Goal: Transaction & Acquisition: Purchase product/service

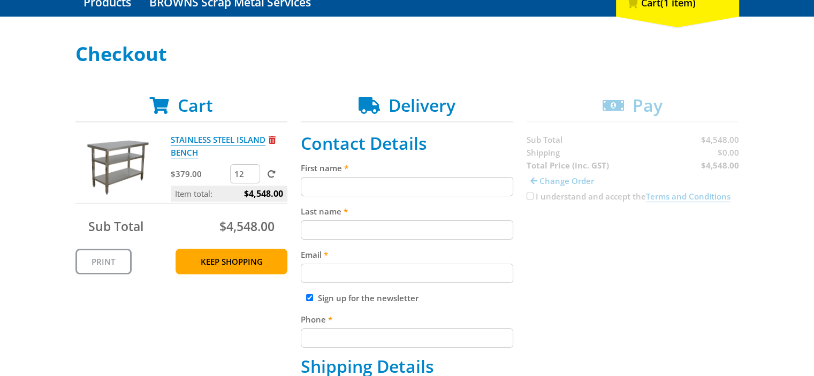
scroll to position [160, 0]
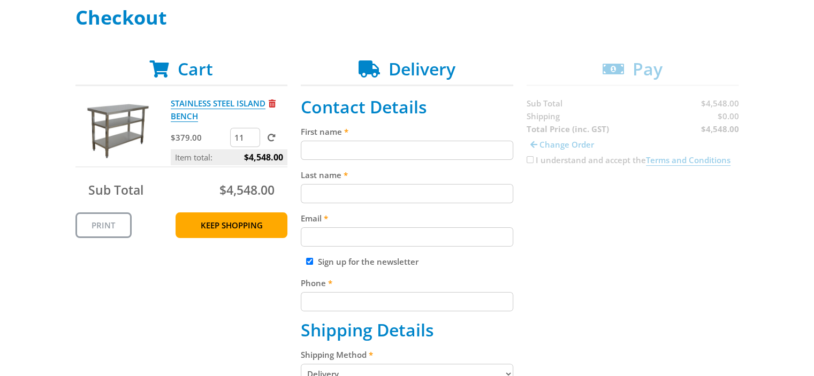
click at [252, 140] on input "11" at bounding box center [245, 137] width 30 height 19
click at [252, 140] on input "10" at bounding box center [245, 137] width 30 height 19
click at [252, 140] on input "9" at bounding box center [245, 137] width 30 height 19
click at [252, 140] on input "8" at bounding box center [245, 137] width 30 height 19
click at [252, 140] on input "7" at bounding box center [245, 137] width 30 height 19
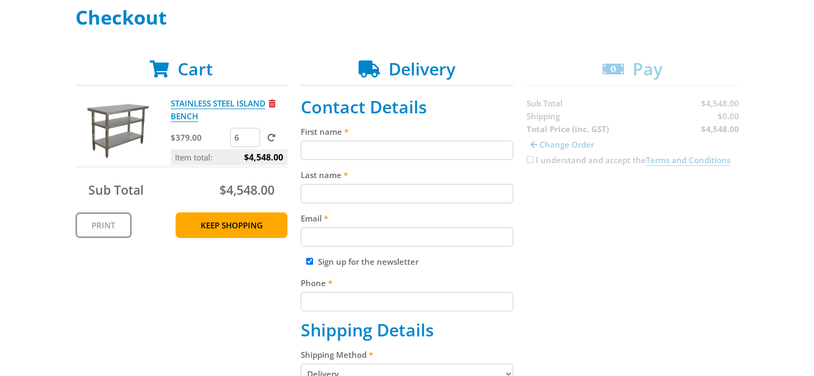
type input "6"
click at [252, 140] on input "6" at bounding box center [245, 137] width 30 height 19
click at [172, 172] on div "STAINLESS STEEL ISLAND BENCH $379.00 6 Item total: $4,548.00 Sub Total $4,548.0…" at bounding box center [181, 167] width 212 height 141
click at [218, 137] on p "$379.00" at bounding box center [199, 137] width 57 height 13
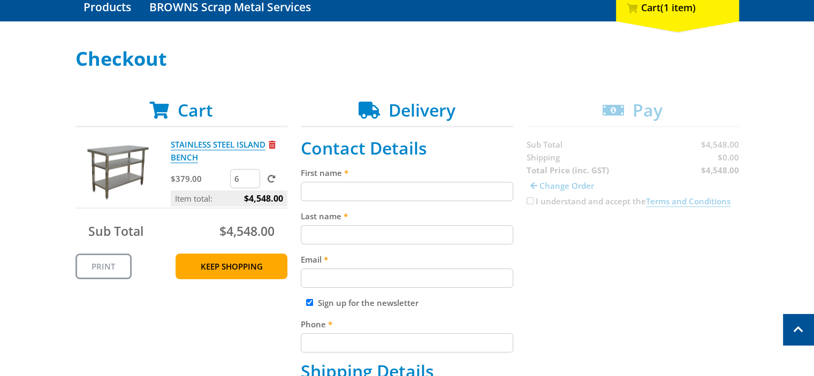
scroll to position [107, 0]
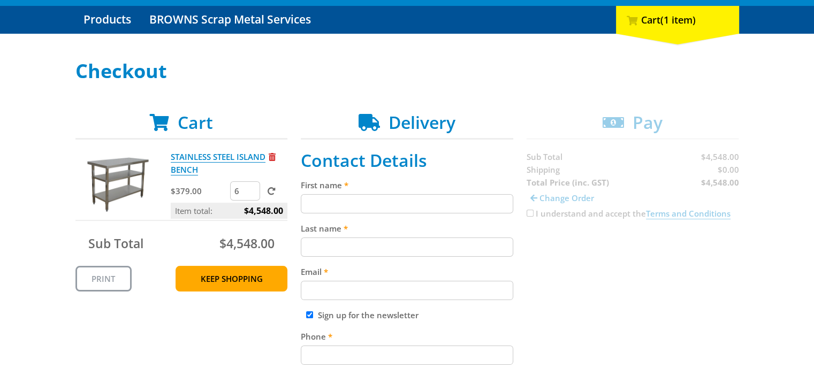
click at [275, 157] on span "Remove from cart" at bounding box center [272, 157] width 7 height 8
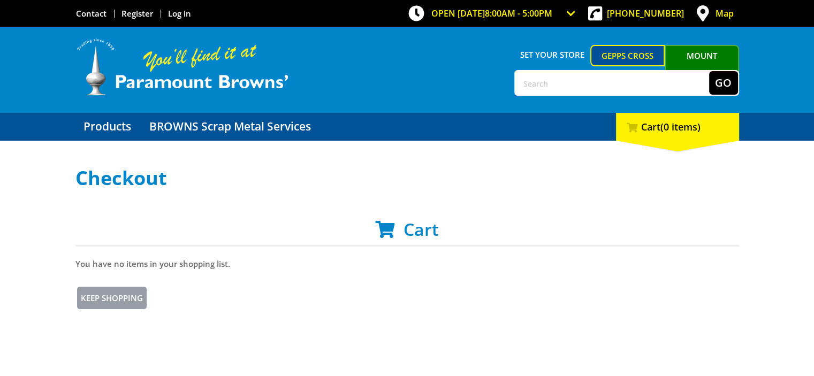
click at [691, 57] on link "Mount [PERSON_NAME]" at bounding box center [701, 65] width 74 height 41
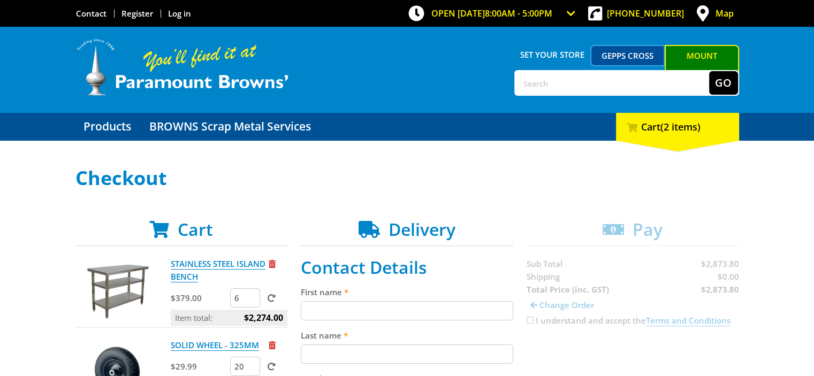
click at [124, 294] on img at bounding box center [118, 289] width 64 height 64
click at [110, 279] on img at bounding box center [118, 289] width 64 height 64
click at [540, 85] on input "text" at bounding box center [612, 83] width 194 height 24
type input "stainless steel tables"
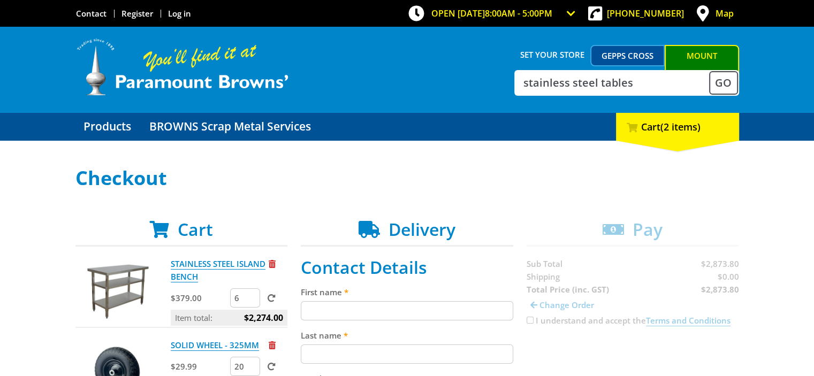
click at [728, 79] on button "Go" at bounding box center [723, 83] width 29 height 24
